Goal: Task Accomplishment & Management: Manage account settings

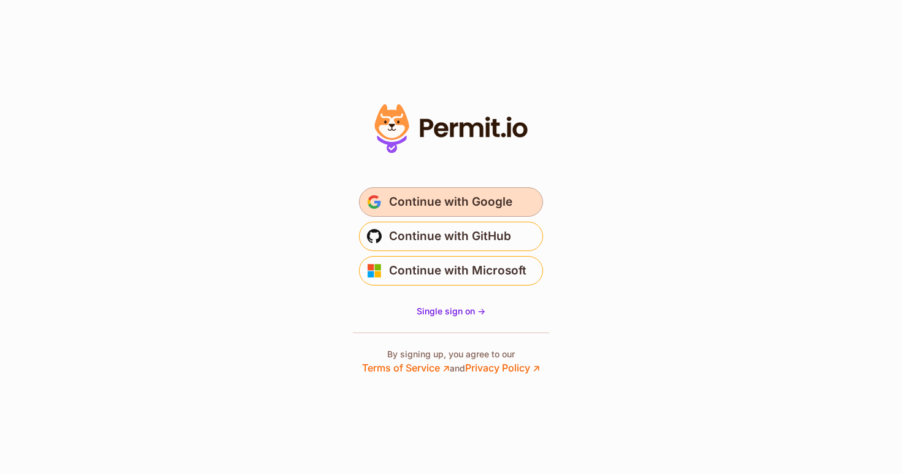
click at [442, 209] on span "Continue with Google" at bounding box center [450, 202] width 123 height 20
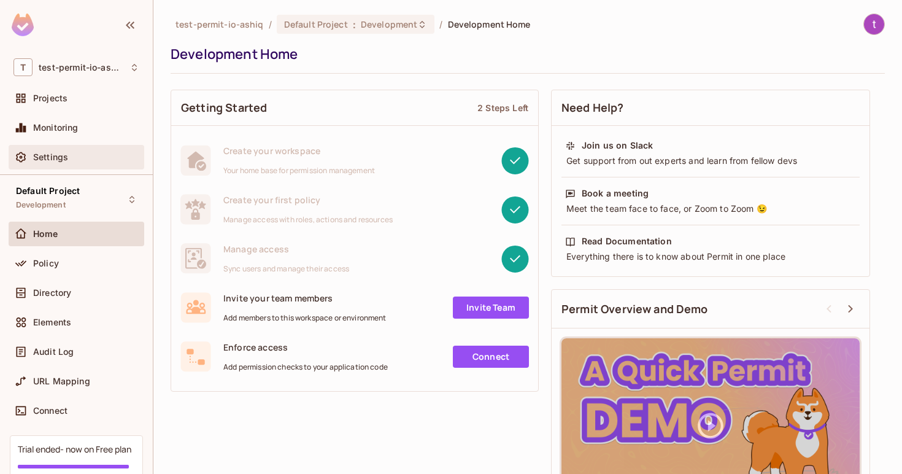
click at [35, 147] on div "Settings" at bounding box center [77, 157] width 136 height 25
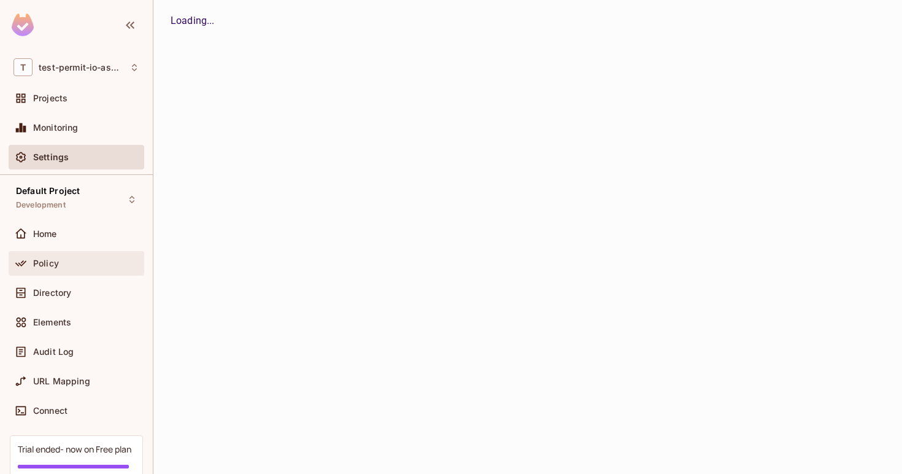
click at [42, 256] on div "Policy" at bounding box center [77, 263] width 126 height 15
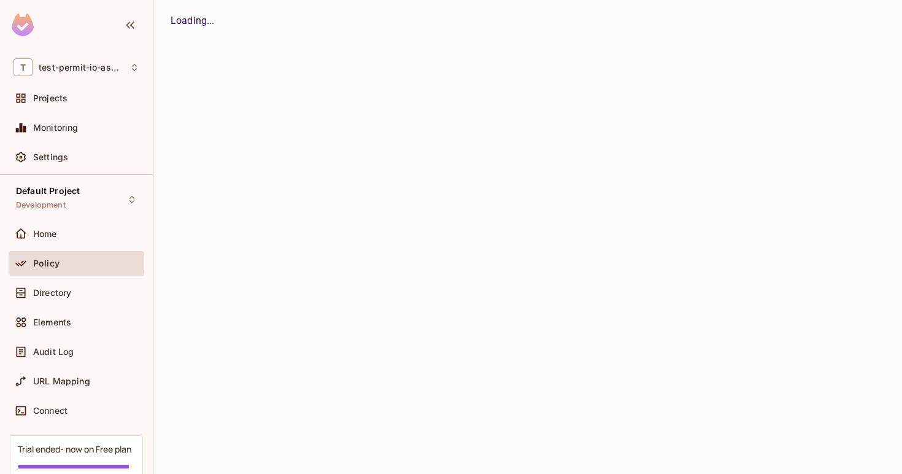
click at [68, 111] on div "Projects" at bounding box center [77, 100] width 136 height 29
click at [62, 106] on div "Projects" at bounding box center [77, 98] width 136 height 25
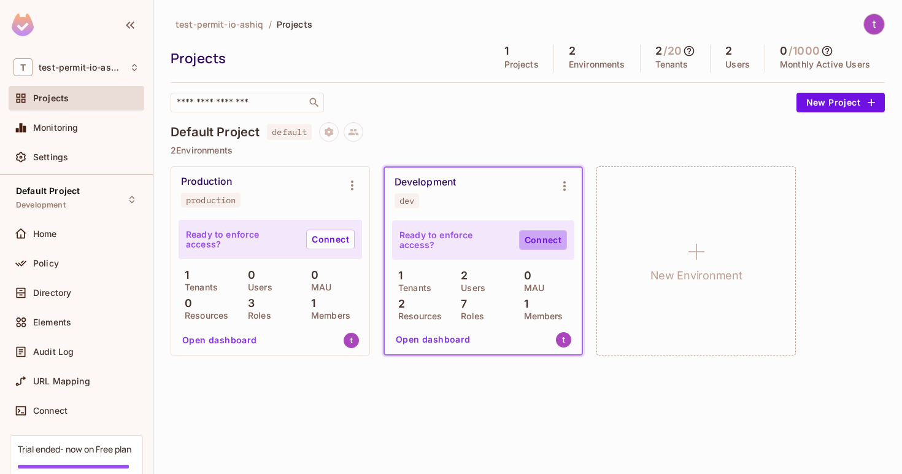
click at [548, 239] on link "Connect" at bounding box center [543, 240] width 48 height 20
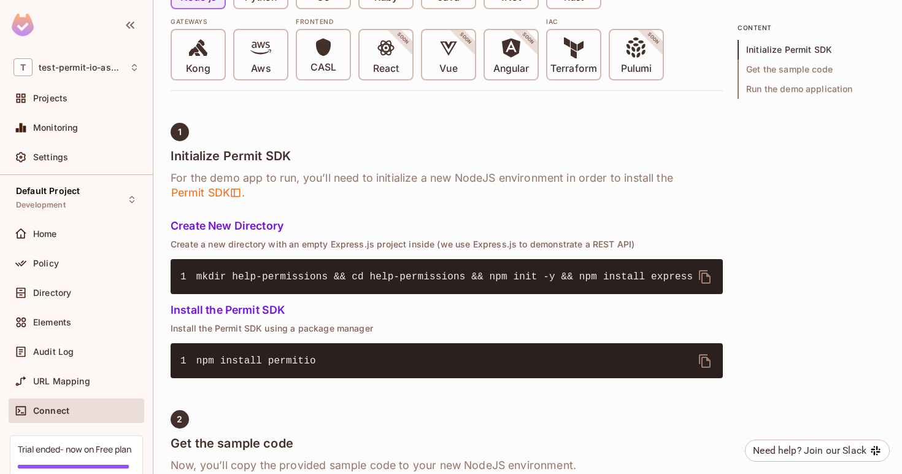
click at [97, 111] on div "Projects" at bounding box center [77, 100] width 136 height 29
click at [88, 103] on div "Projects" at bounding box center [86, 98] width 106 height 10
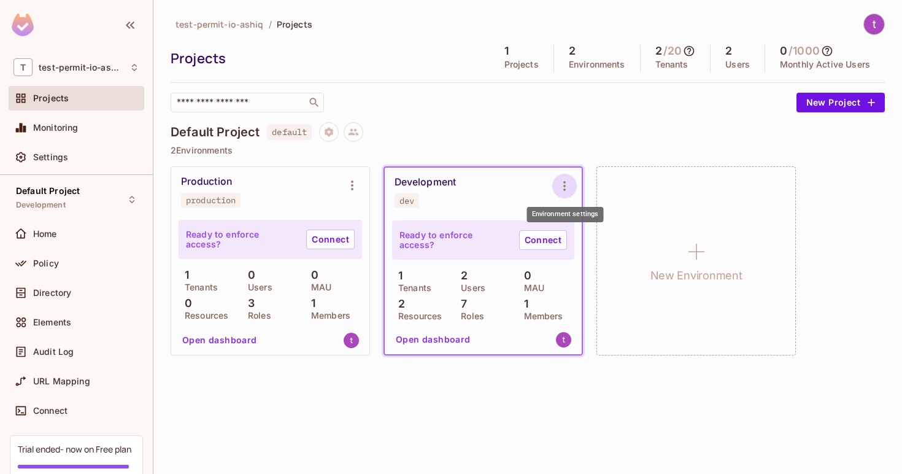
click at [561, 183] on icon "Environment settings" at bounding box center [564, 186] width 15 height 15
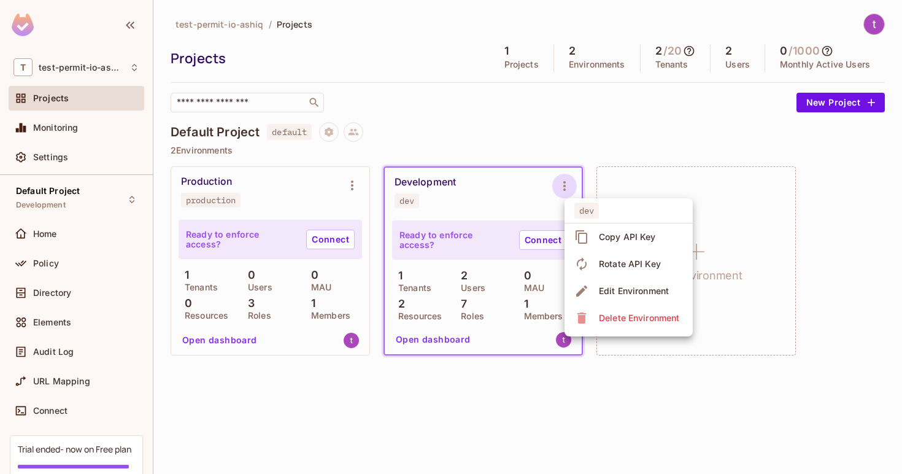
click at [500, 190] on div at bounding box center [451, 237] width 902 height 474
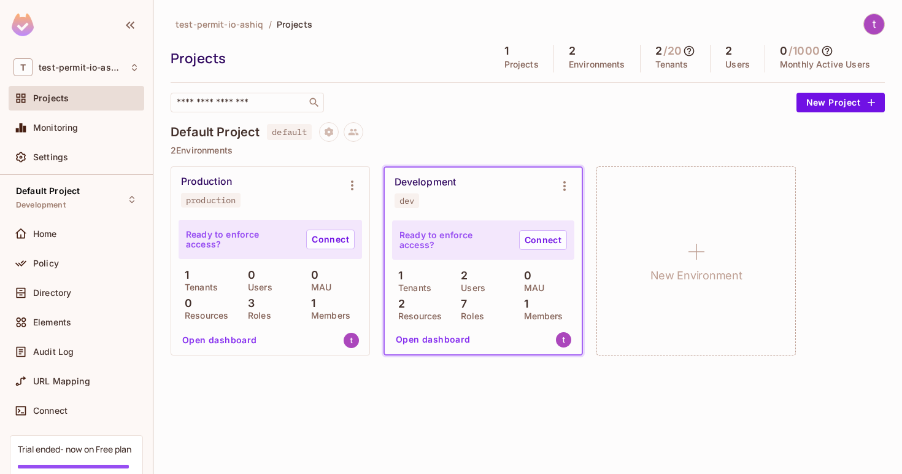
click at [495, 212] on div "Development dev" at bounding box center [483, 192] width 197 height 49
click at [120, 126] on div "Monitoring" at bounding box center [86, 128] width 106 height 10
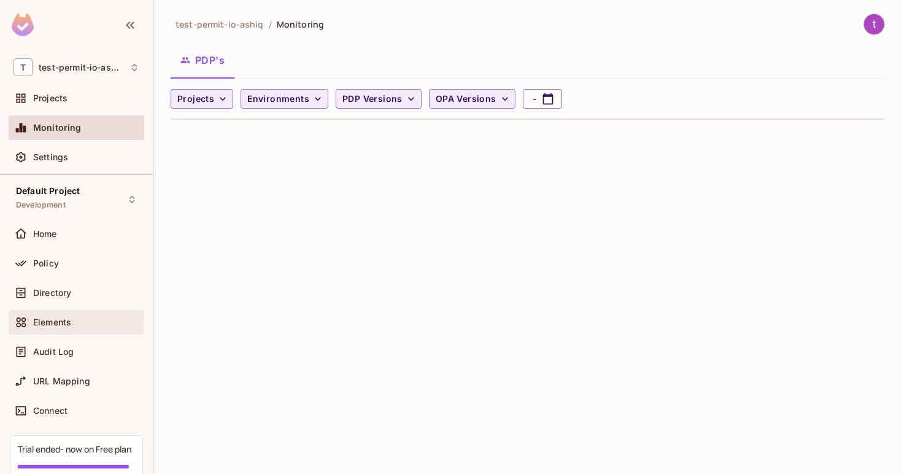
click at [88, 315] on div "Elements" at bounding box center [77, 322] width 126 height 15
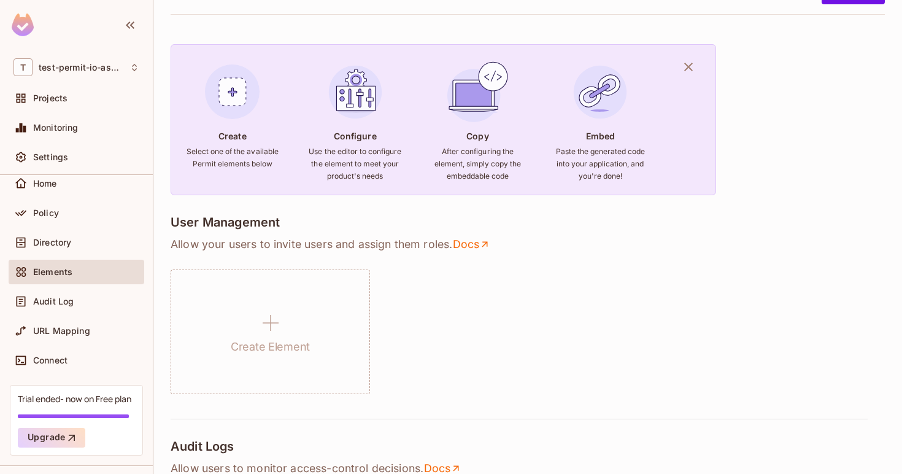
scroll to position [58, 0]
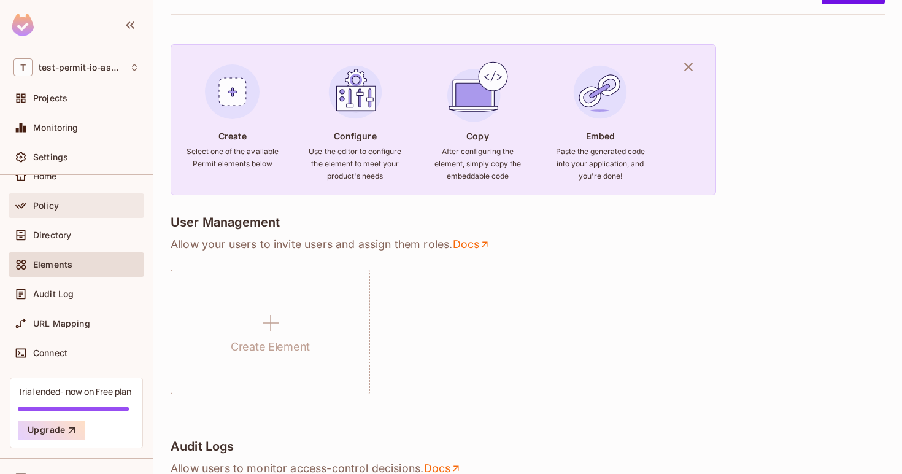
click at [72, 217] on div "Policy" at bounding box center [77, 205] width 136 height 25
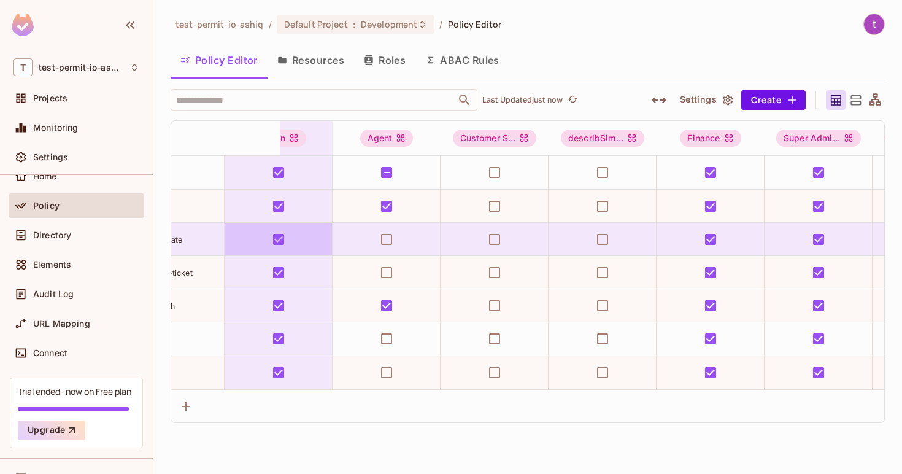
scroll to position [0, 67]
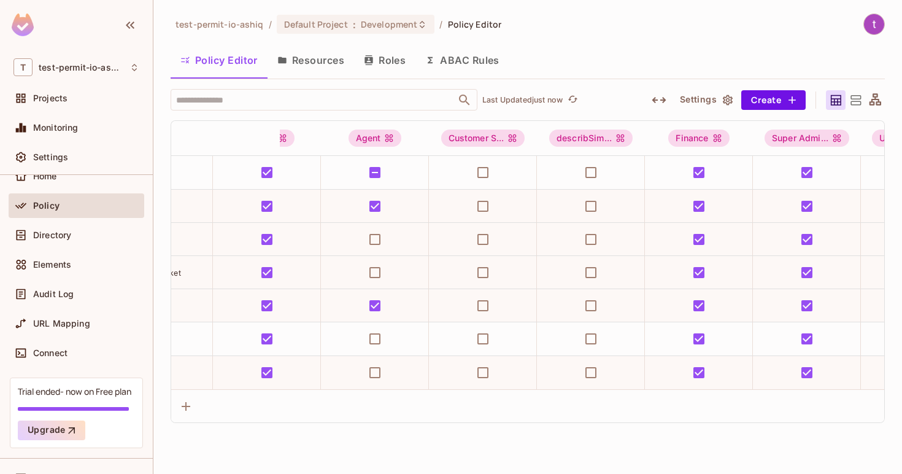
click at [391, 70] on button "Roles" at bounding box center [384, 60] width 61 height 31
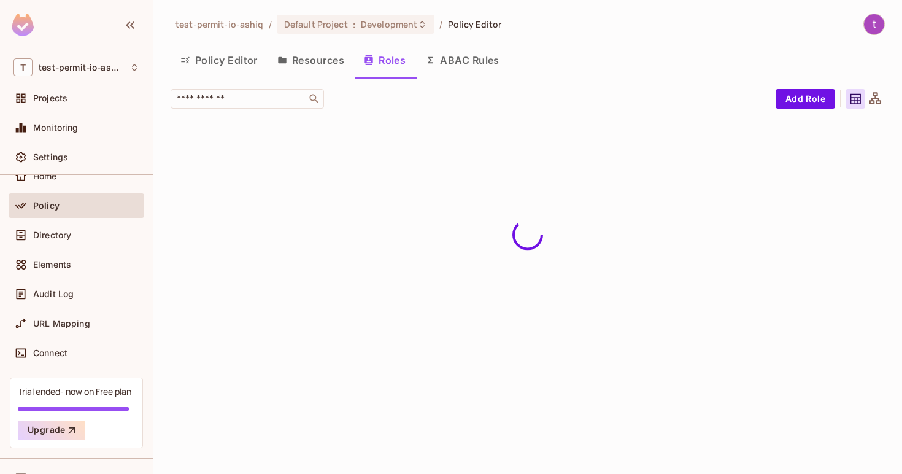
click at [332, 63] on button "Resources" at bounding box center [311, 60] width 87 height 31
click at [227, 65] on button "Policy Editor" at bounding box center [219, 60] width 97 height 31
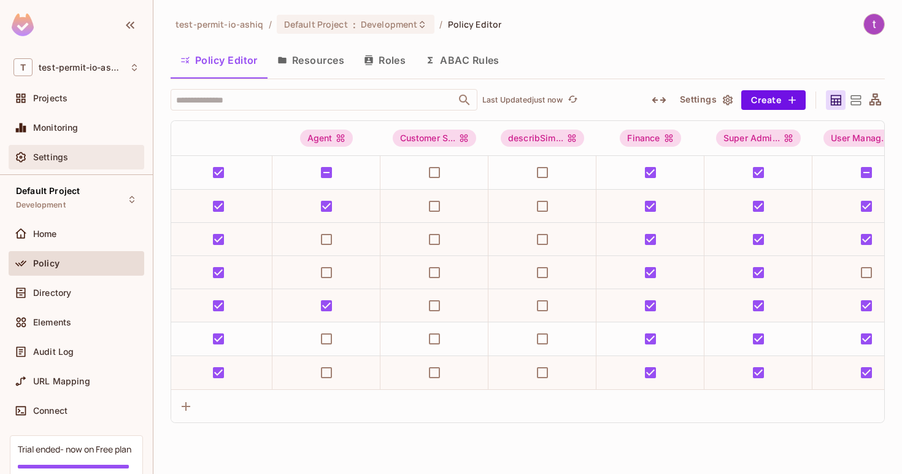
click at [60, 154] on span "Settings" at bounding box center [50, 157] width 35 height 10
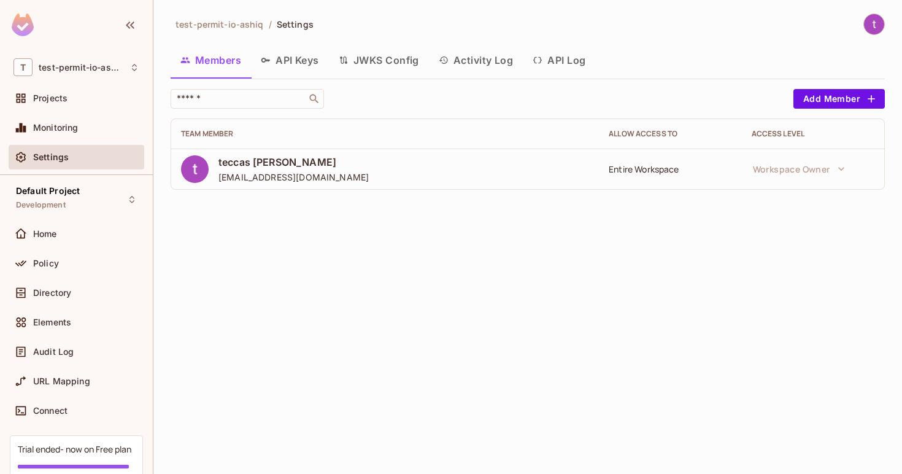
click at [258, 166] on span "teccas ekart" at bounding box center [294, 162] width 150 height 14
click at [75, 223] on div "Home" at bounding box center [77, 234] width 136 height 25
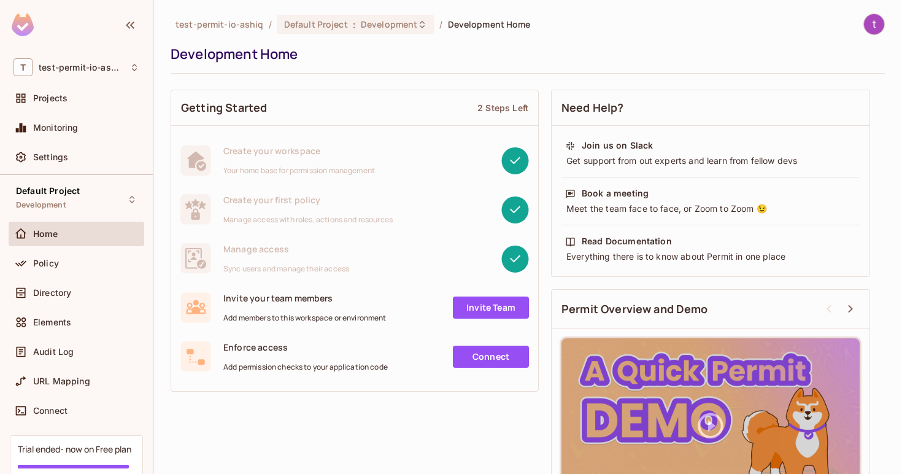
click at [90, 279] on div "Policy" at bounding box center [77, 265] width 136 height 29
click at [86, 270] on div "Policy" at bounding box center [77, 263] width 126 height 15
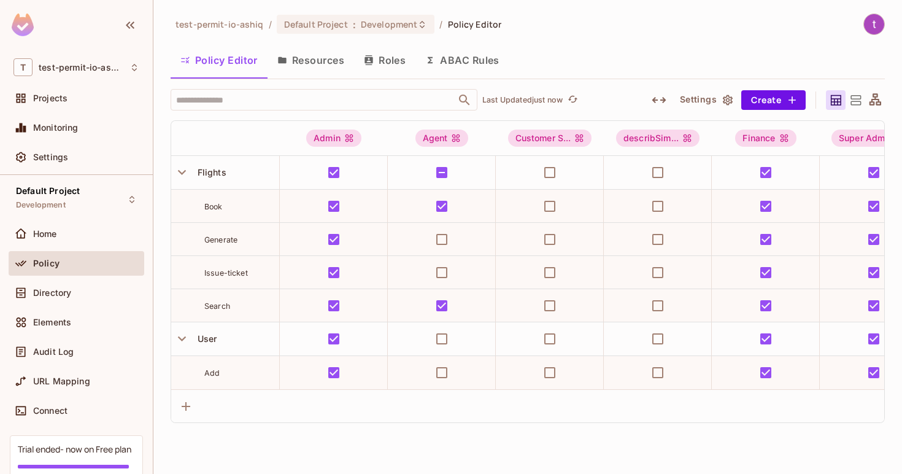
drag, startPoint x: 86, startPoint y: 289, endPoint x: 484, endPoint y: 177, distance: 413.8
click at [193, 242] on div "T test-permit-io-ashiq Projects Monitoring Settings Default Project Development…" at bounding box center [451, 237] width 902 height 474
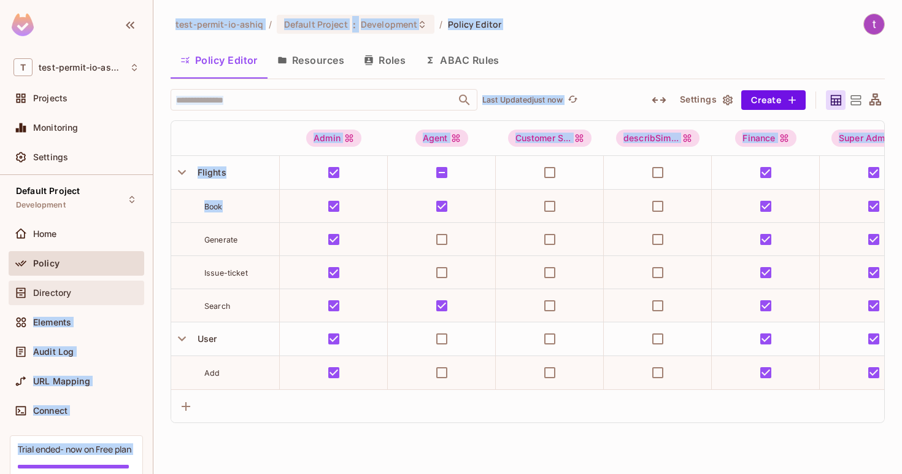
click at [72, 296] on div "Directory" at bounding box center [86, 293] width 106 height 10
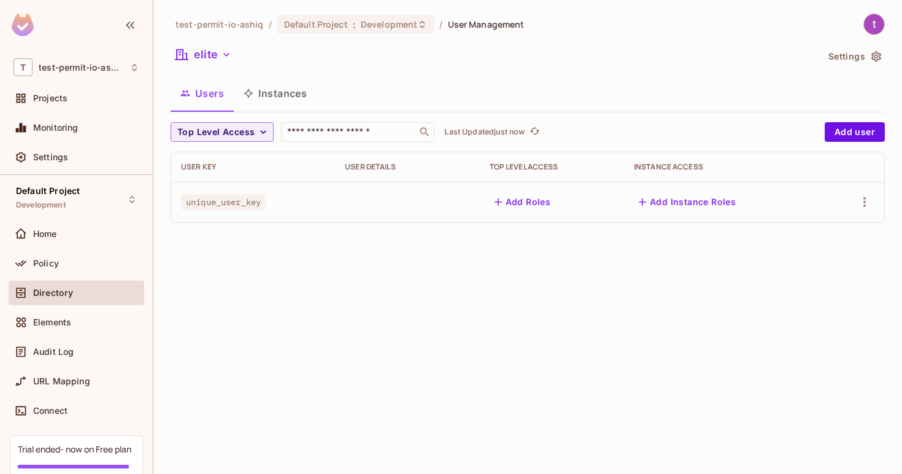
click at [266, 206] on span "unique_user_key" at bounding box center [223, 202] width 85 height 16
click at [532, 208] on button "Add Roles" at bounding box center [523, 202] width 66 height 20
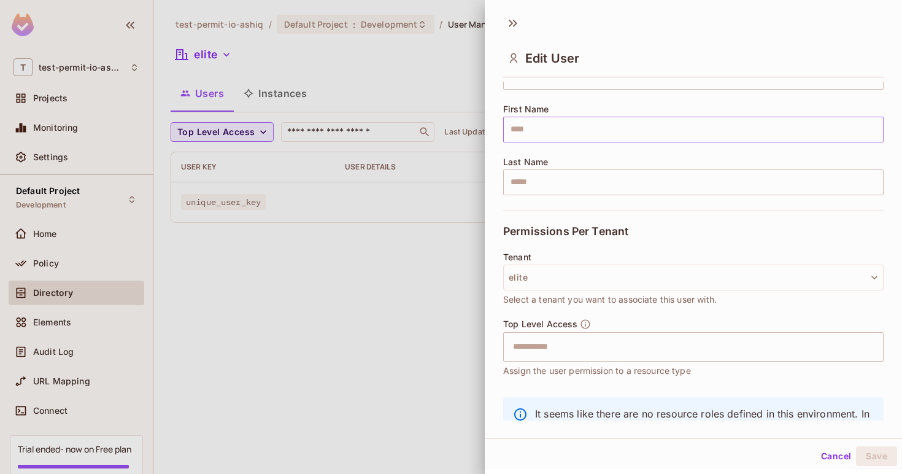
scroll to position [142, 0]
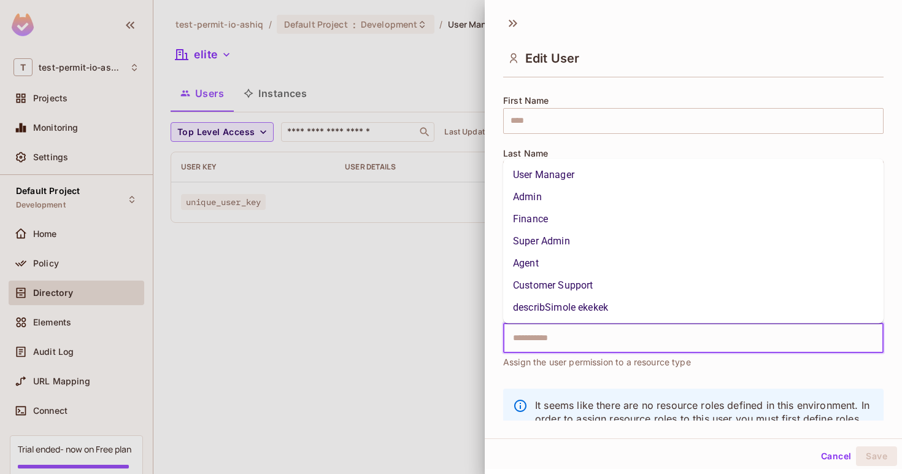
click at [586, 335] on input "text" at bounding box center [683, 338] width 354 height 25
click at [570, 189] on li "Admin" at bounding box center [693, 197] width 381 height 22
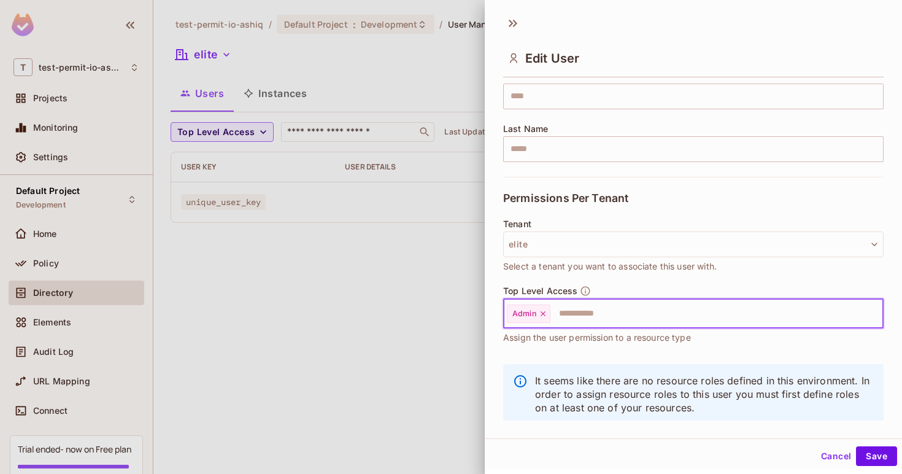
scroll to position [190, 0]
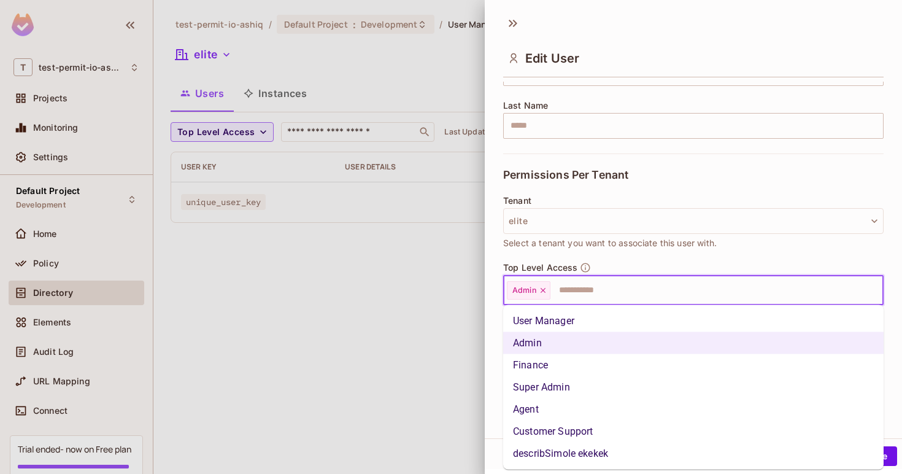
click at [589, 295] on input "text" at bounding box center [706, 290] width 308 height 25
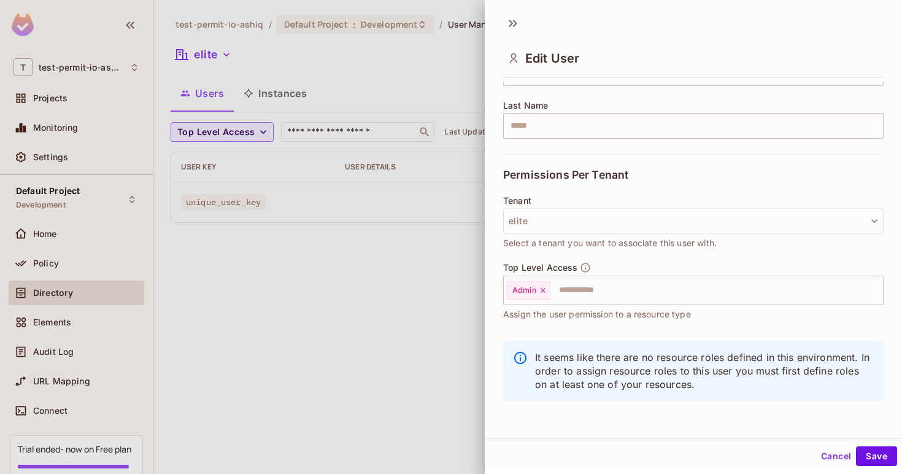
click at [661, 244] on span "Select a tenant you want to associate this user with." at bounding box center [610, 243] width 214 height 14
click at [887, 464] on button "Save" at bounding box center [876, 456] width 41 height 20
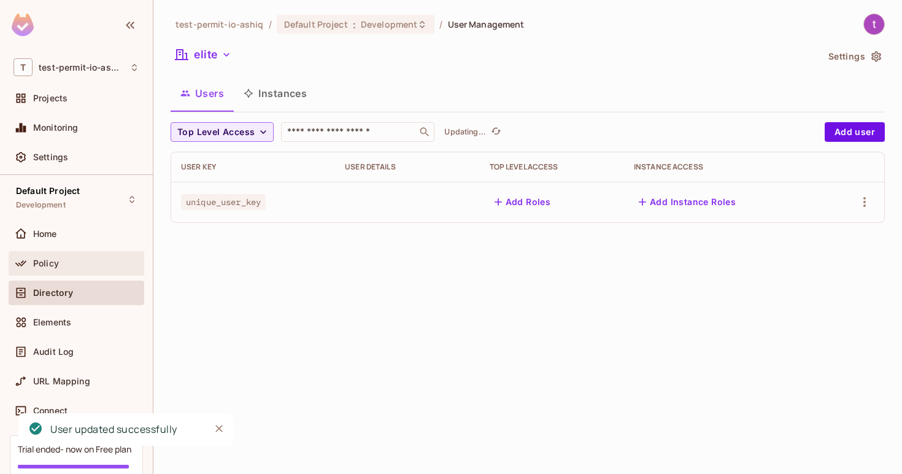
click at [81, 267] on div "Policy" at bounding box center [86, 263] width 106 height 10
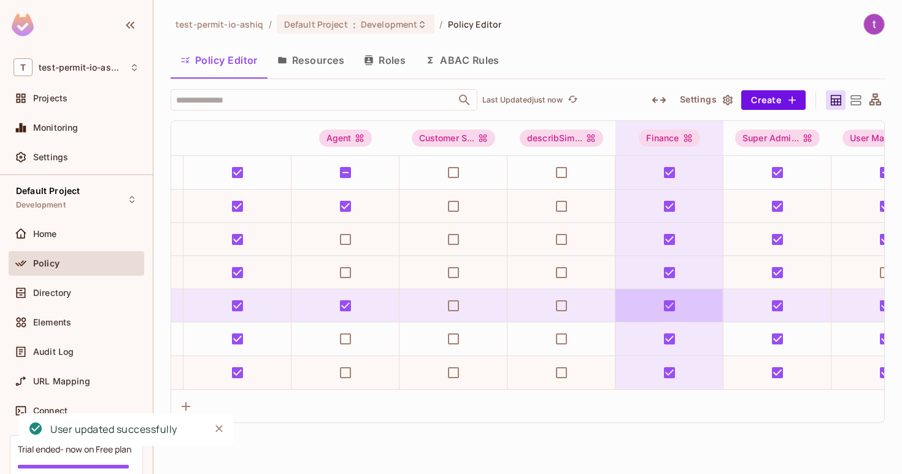
scroll to position [0, 71]
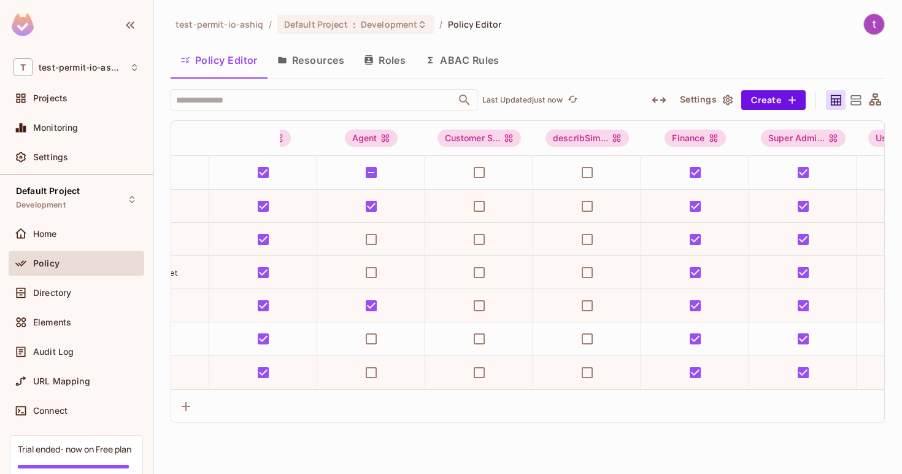
click at [76, 306] on div "Directory" at bounding box center [77, 295] width 136 height 29
click at [69, 301] on div "Directory" at bounding box center [77, 293] width 136 height 25
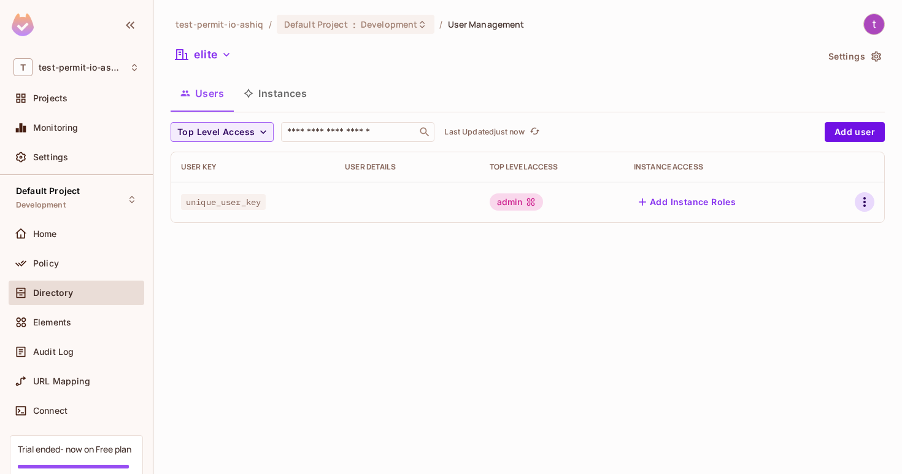
click at [867, 202] on icon "button" at bounding box center [865, 202] width 15 height 15
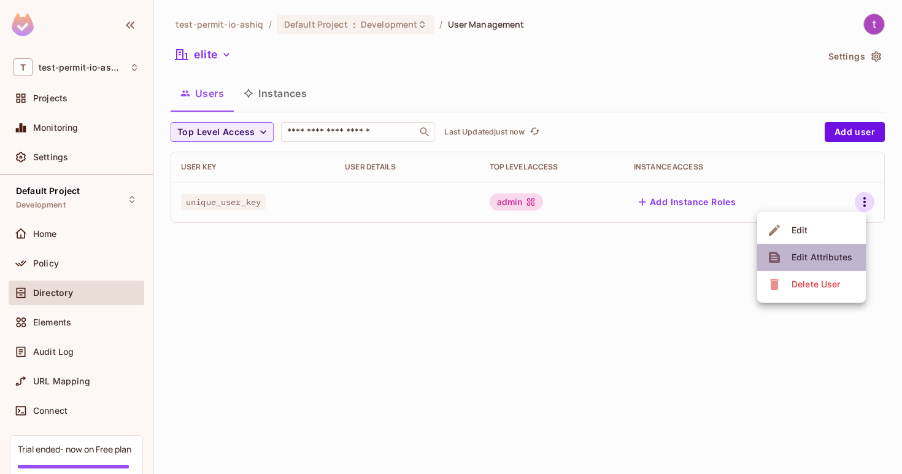
click at [826, 259] on div "Edit Attributes" at bounding box center [822, 257] width 61 height 12
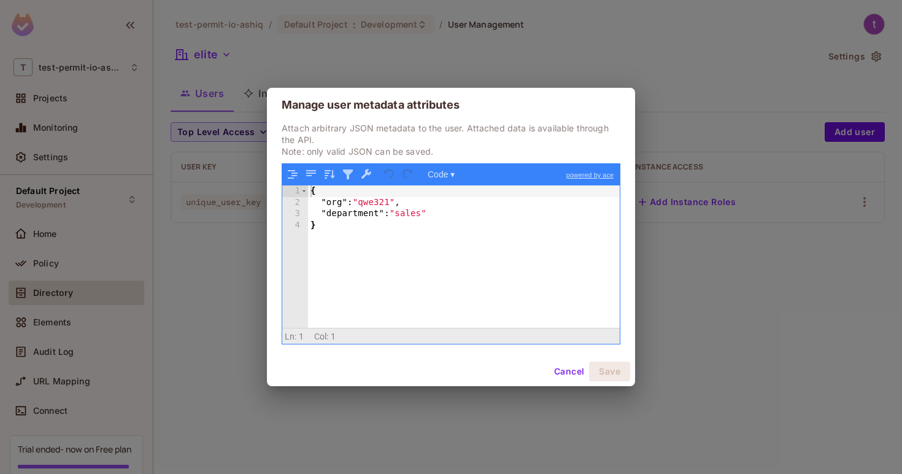
click at [575, 378] on button "Cancel" at bounding box center [569, 372] width 40 height 20
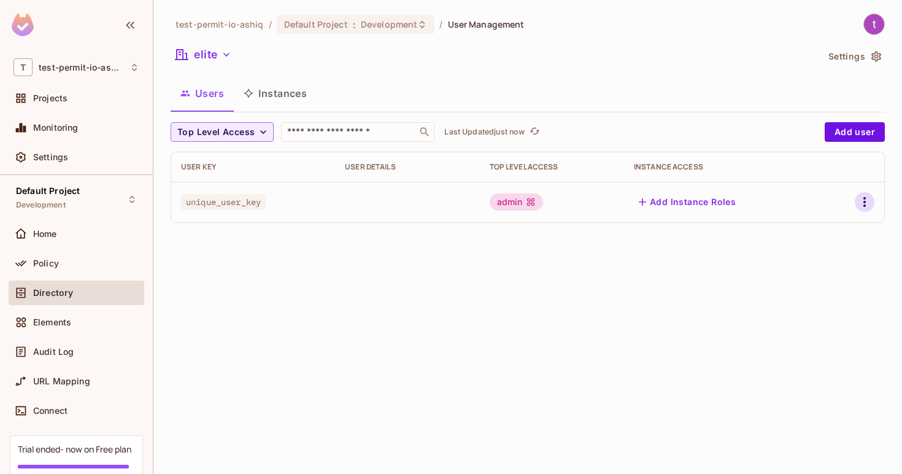
click at [866, 204] on icon "button" at bounding box center [865, 202] width 15 height 15
click at [762, 205] on div at bounding box center [451, 237] width 902 height 474
click at [748, 204] on div "Add Instance Roles" at bounding box center [723, 202] width 179 height 20
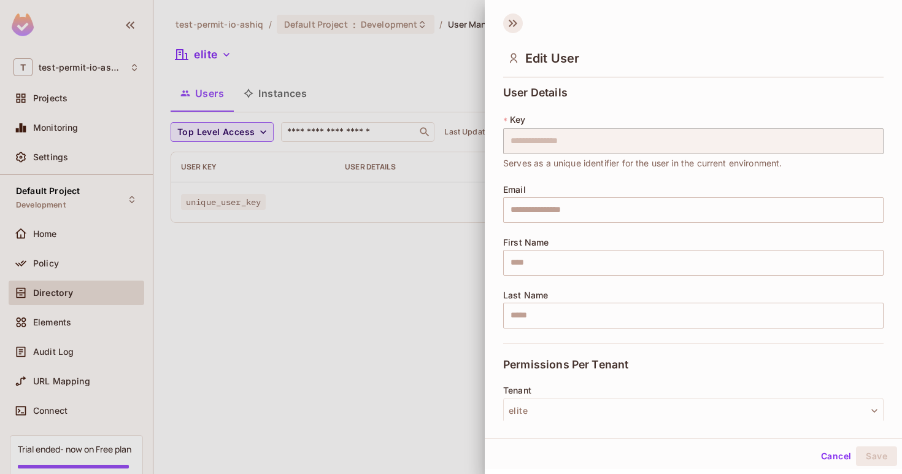
click at [518, 21] on icon at bounding box center [513, 24] width 20 height 20
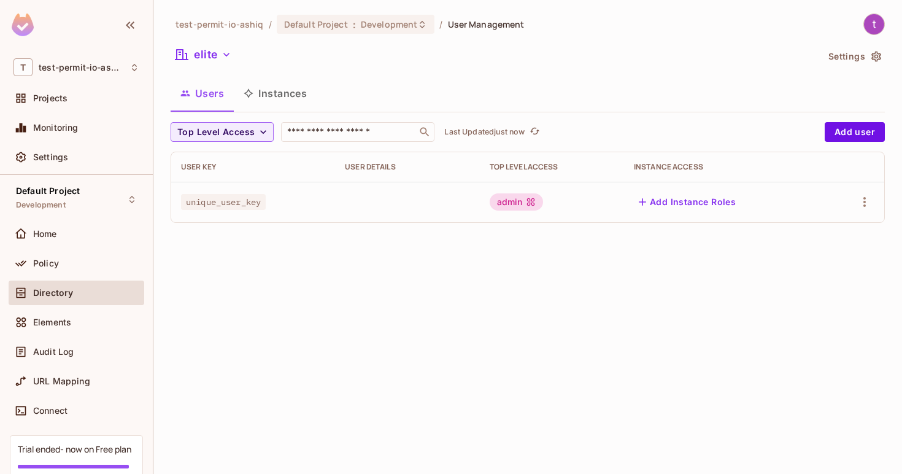
click at [402, 192] on td at bounding box center [407, 202] width 144 height 41
click at [751, 201] on div "Add Instance Roles" at bounding box center [723, 202] width 179 height 20
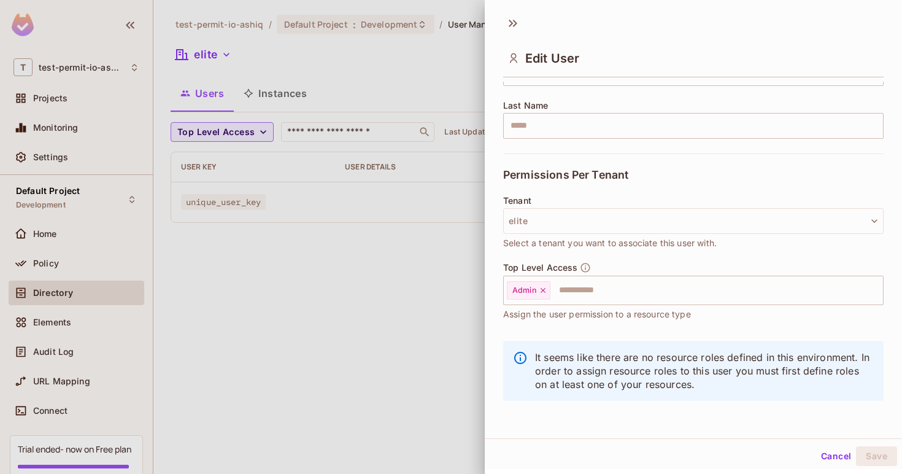
scroll to position [2, 0]
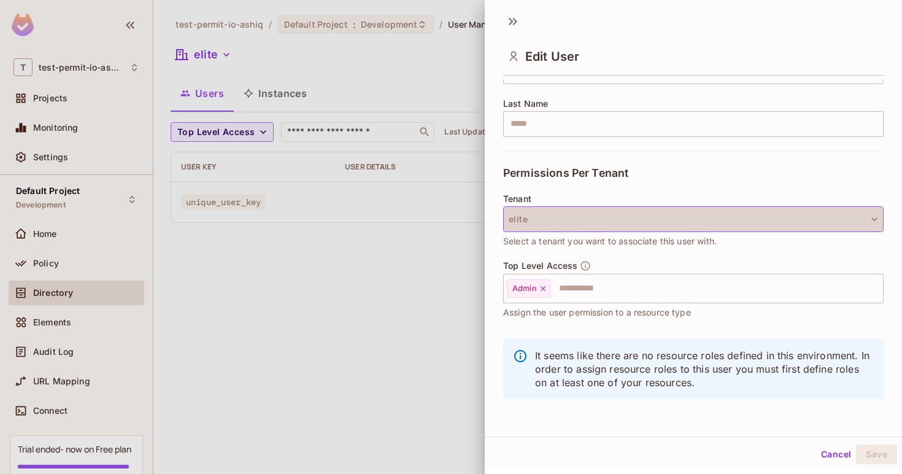
click at [746, 215] on button "elite" at bounding box center [693, 219] width 381 height 26
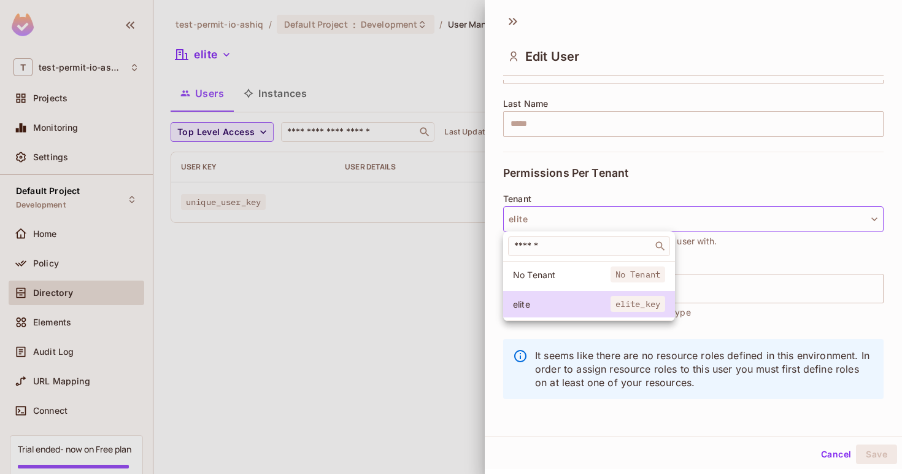
click at [746, 215] on div at bounding box center [451, 237] width 902 height 474
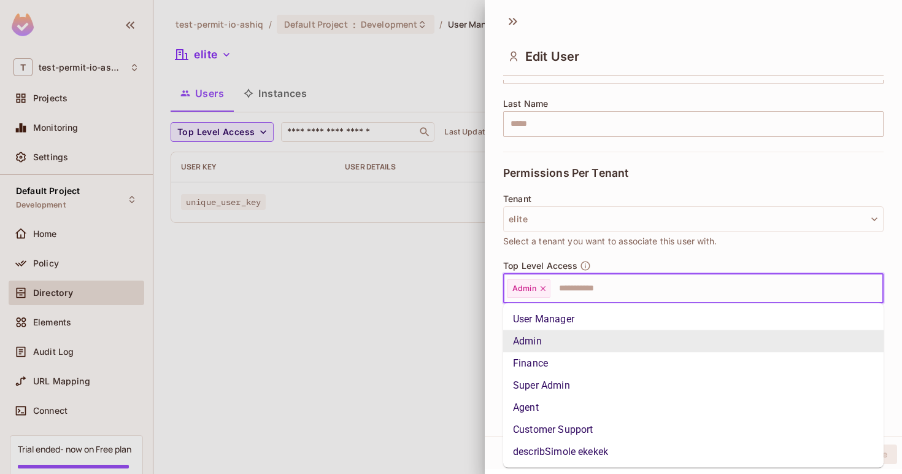
click at [645, 293] on input "text" at bounding box center [706, 288] width 308 height 25
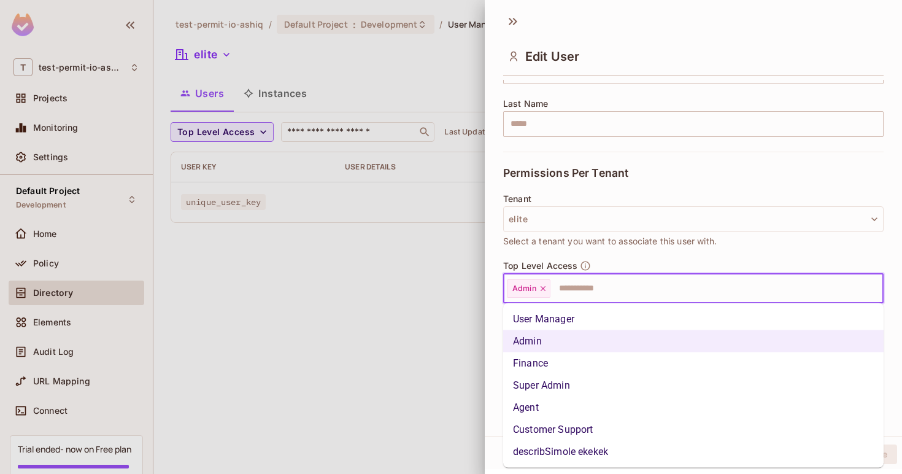
click at [585, 265] on icon "button" at bounding box center [585, 265] width 11 height 11
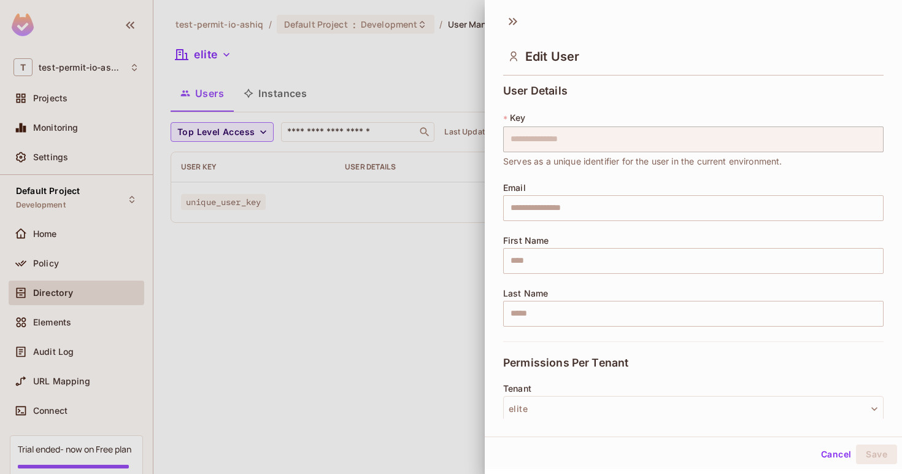
scroll to position [190, 0]
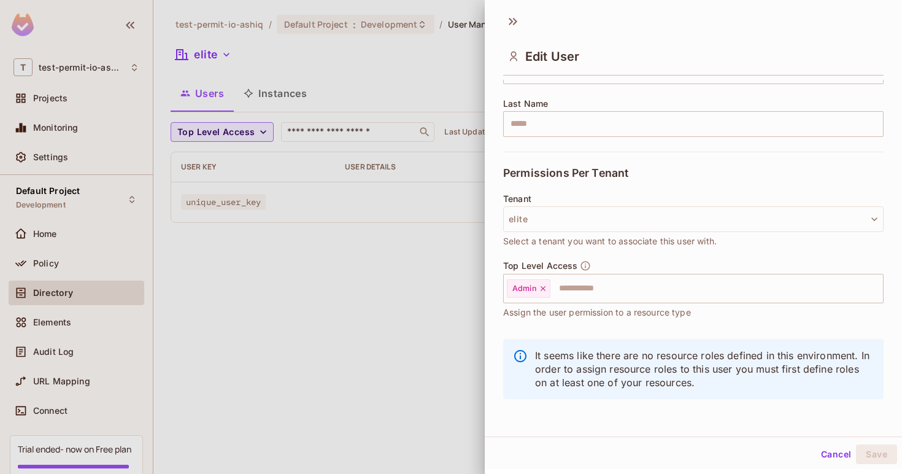
click at [361, 346] on div at bounding box center [451, 237] width 902 height 474
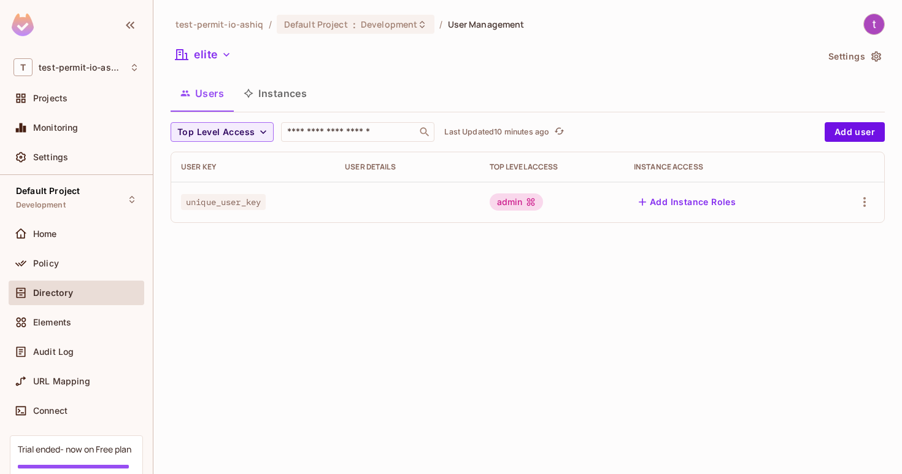
click at [642, 336] on div "test-permit-io-ashiq / Default Project : Development / User Management elite Se…" at bounding box center [527, 237] width 749 height 474
